Goal: Task Accomplishment & Management: Manage account settings

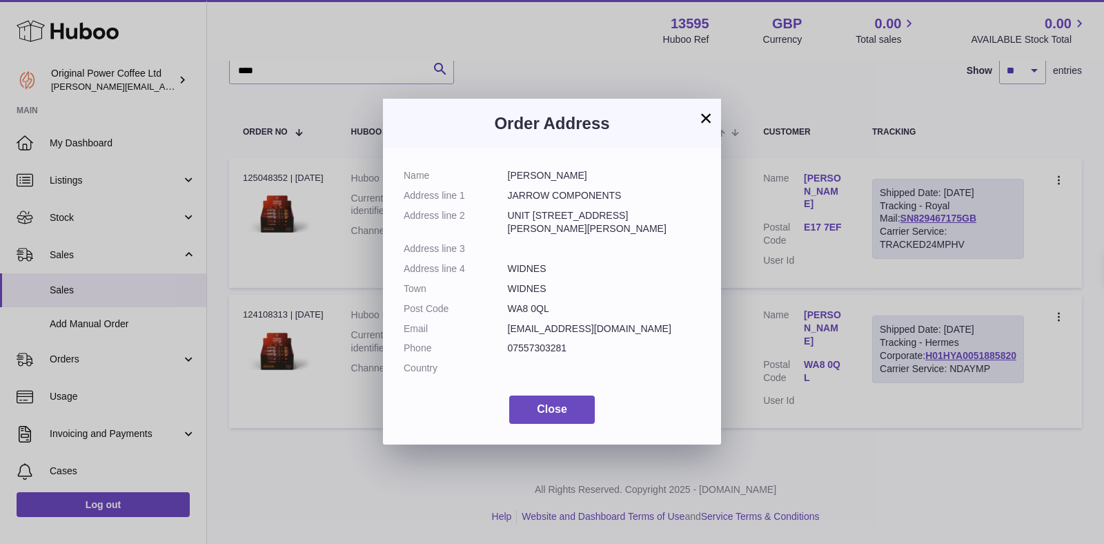
scroll to position [200, 0]
click at [553, 402] on button "Close" at bounding box center [552, 409] width 86 height 28
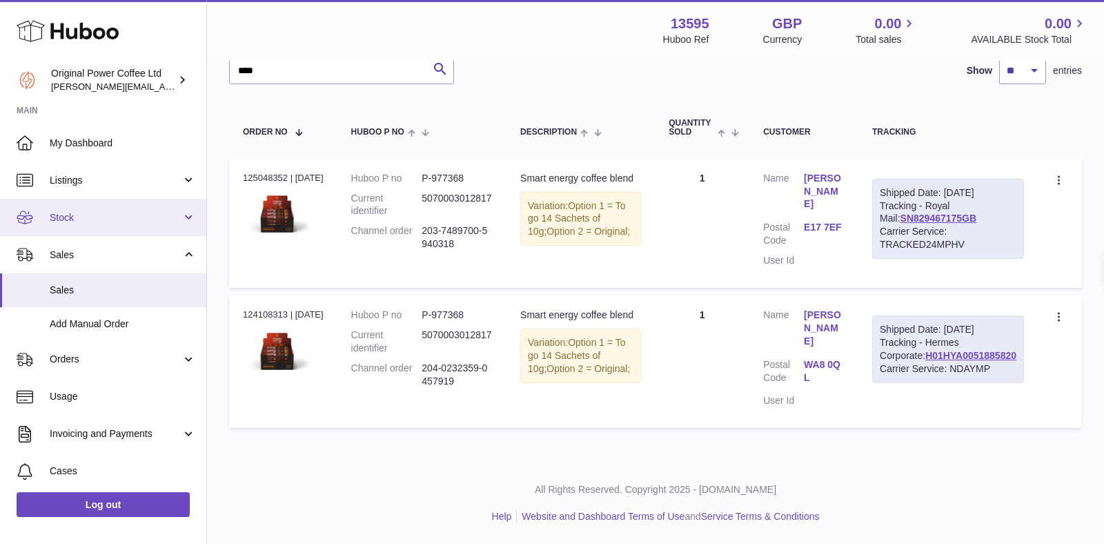
click at [61, 224] on span "Stock" at bounding box center [116, 217] width 132 height 13
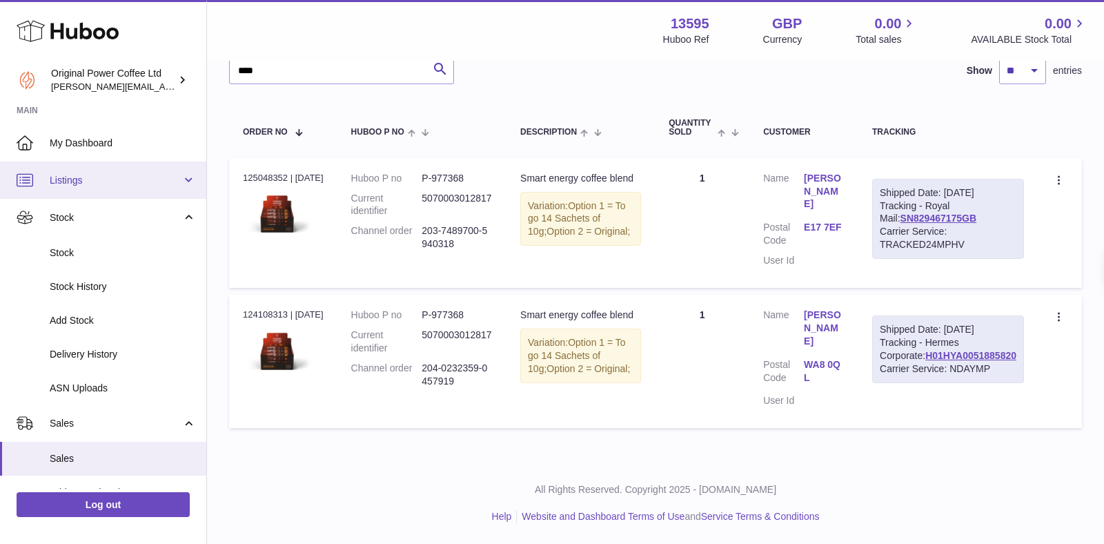
click at [72, 188] on link "Listings" at bounding box center [103, 179] width 206 height 37
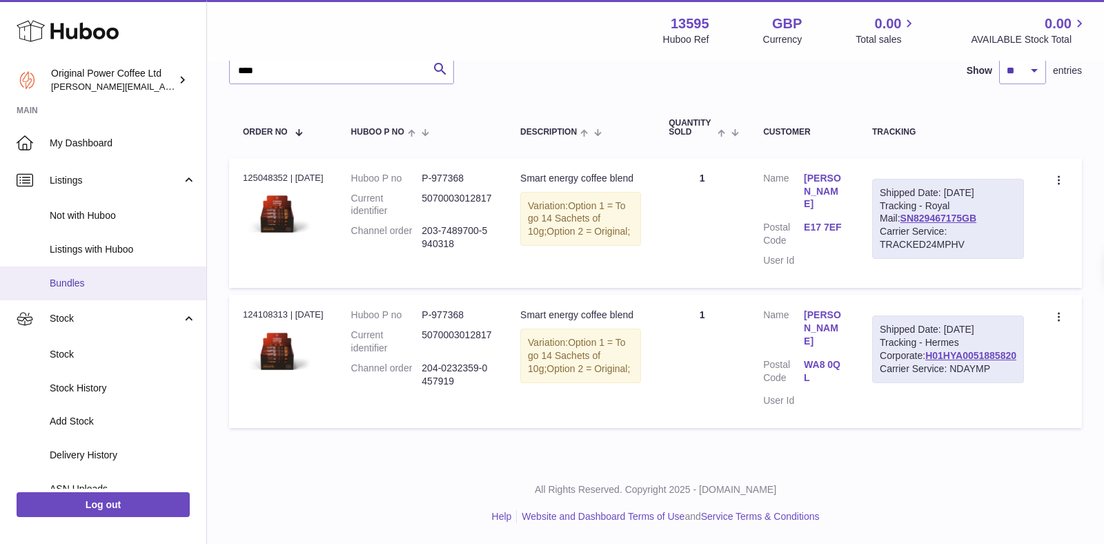
click at [72, 289] on link "Bundles" at bounding box center [103, 283] width 206 height 34
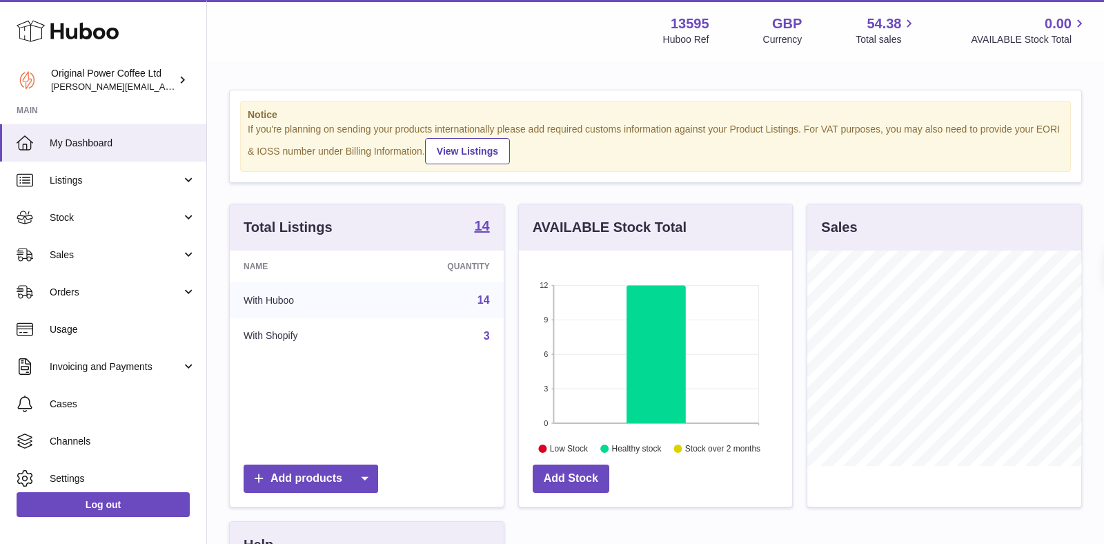
scroll to position [215, 274]
click at [75, 179] on span "Listings" at bounding box center [116, 180] width 132 height 13
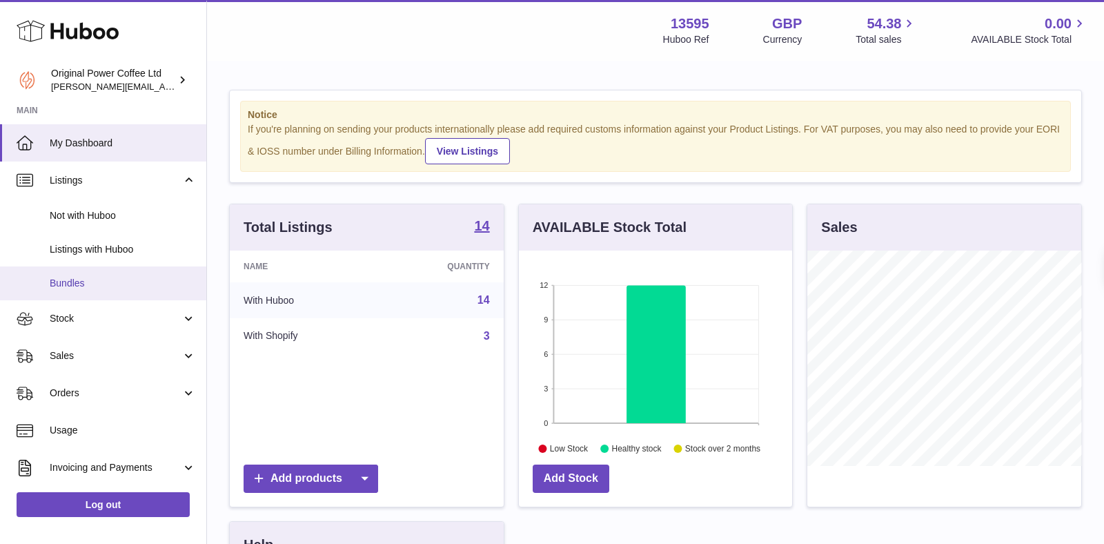
click at [83, 295] on link "Bundles" at bounding box center [103, 283] width 206 height 34
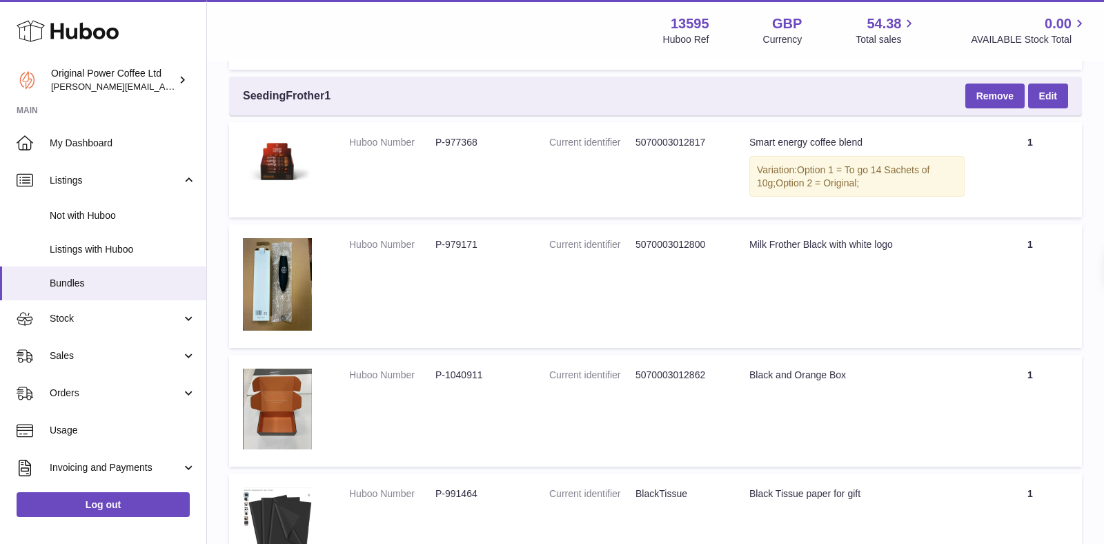
scroll to position [1036, 0]
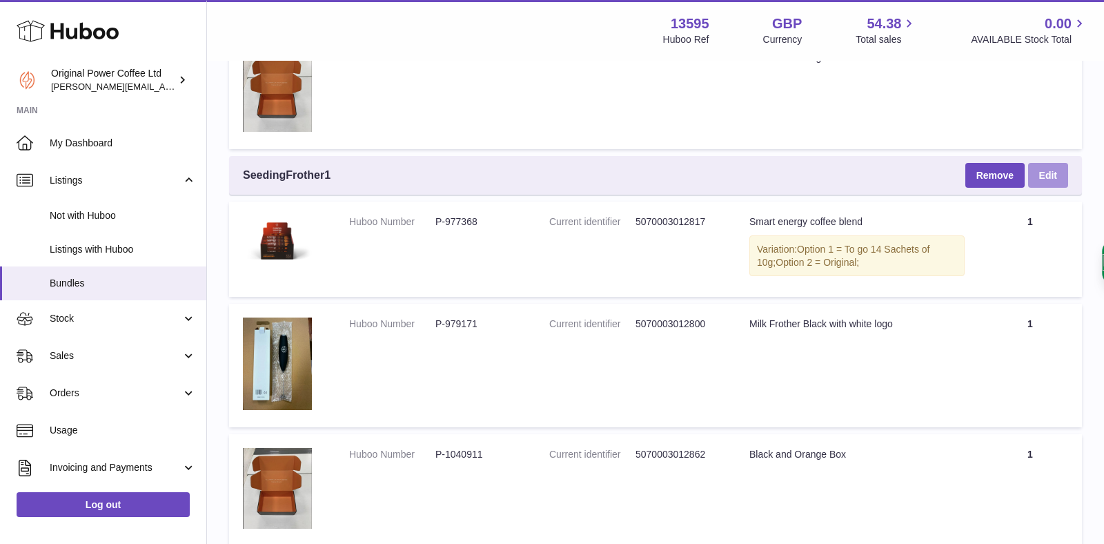
click at [1052, 173] on link "Edit" at bounding box center [1048, 175] width 40 height 25
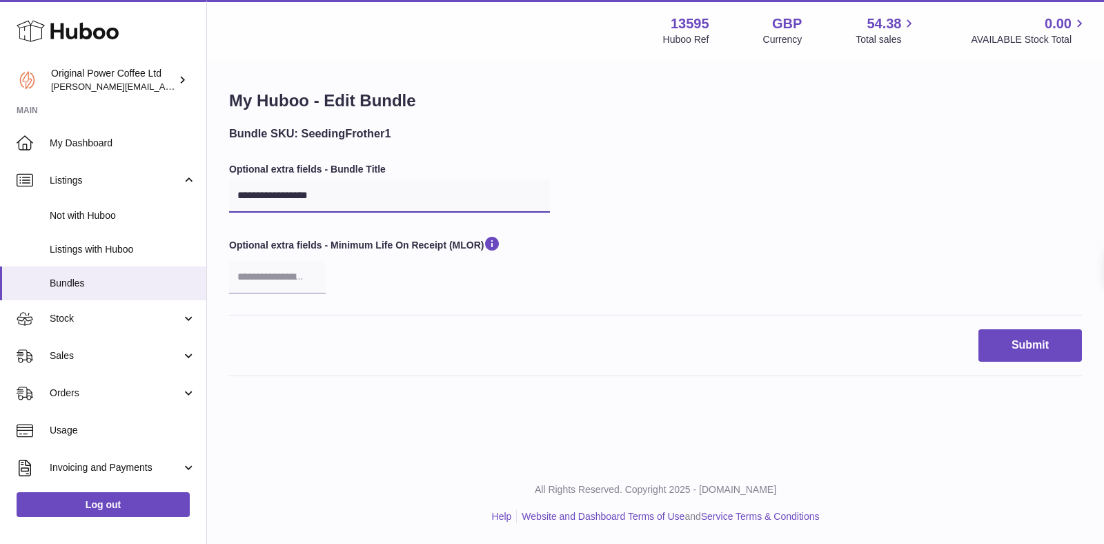
click at [283, 196] on input "**********" at bounding box center [389, 195] width 321 height 33
click at [471, 407] on div "**********" at bounding box center [655, 239] width 897 height 355
